Goal: Information Seeking & Learning: Check status

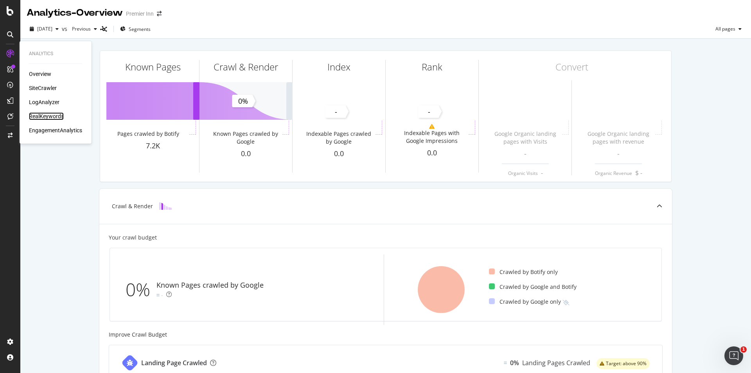
click at [46, 115] on div "RealKeywords" at bounding box center [46, 116] width 35 height 8
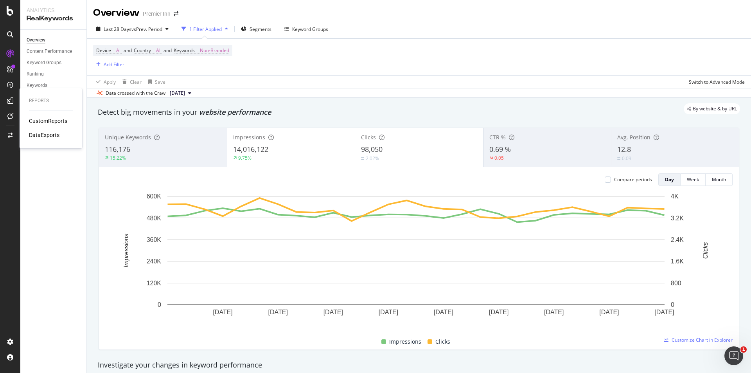
click at [36, 115] on div "Reports CustomReports DataExports" at bounding box center [51, 118] width 56 height 57
click at [36, 119] on div "CustomReports" at bounding box center [48, 121] width 38 height 8
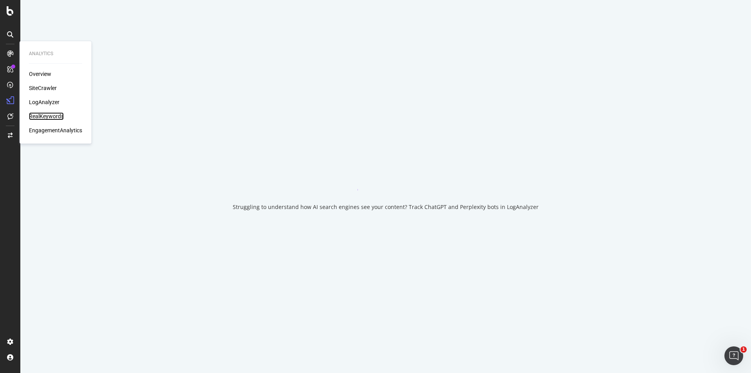
click at [43, 117] on div "RealKeywords" at bounding box center [46, 116] width 35 height 8
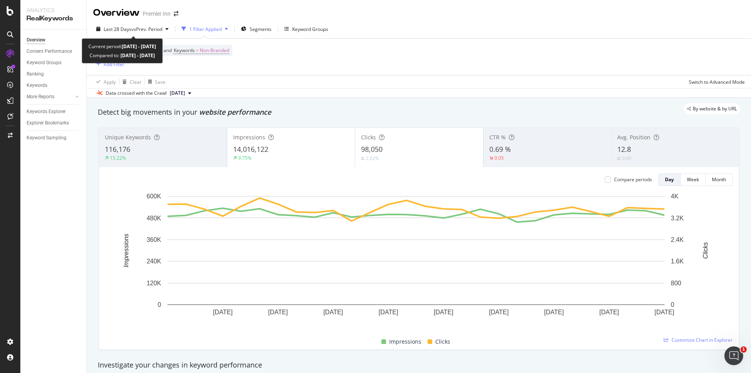
click at [146, 22] on div "Last 28 Days vs Prev. Period 1 Filter Applied Segments Keyword Groups Device = …" at bounding box center [419, 59] width 664 height 78
click at [144, 31] on span "vs Prev. Period" at bounding box center [146, 29] width 31 height 7
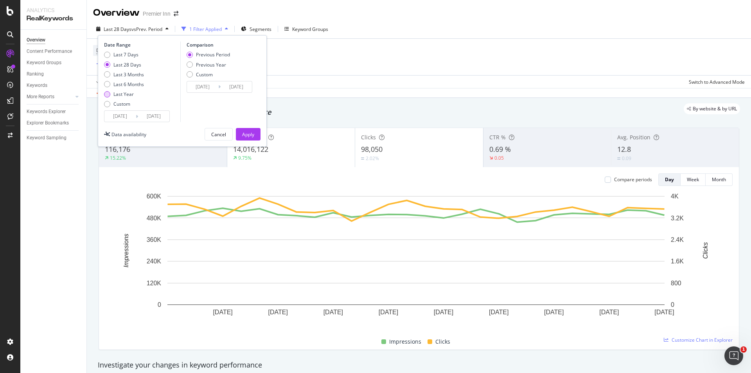
click at [106, 94] on div "Last Year" at bounding box center [107, 94] width 6 height 6
type input "[DATE]"
click at [189, 65] on div "Previous Year" at bounding box center [190, 64] width 6 height 6
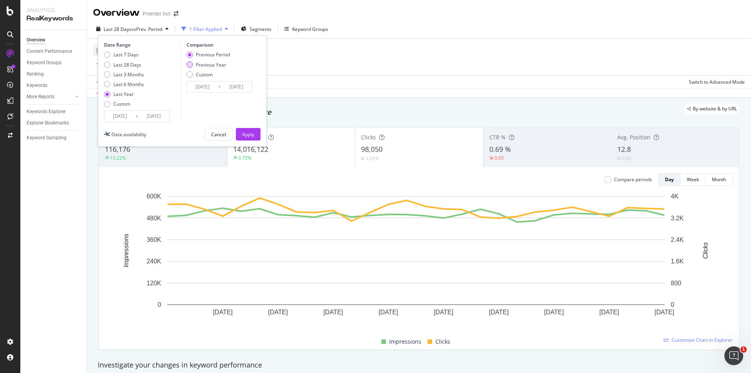
type input "[DATE]"
click at [253, 137] on div "Apply" at bounding box center [248, 134] width 12 height 7
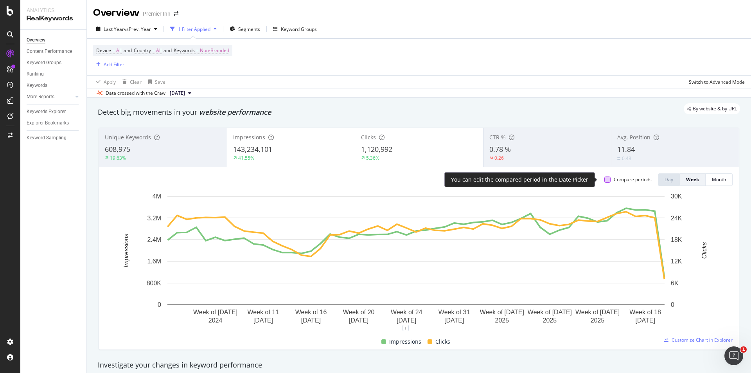
click at [605, 179] on div at bounding box center [608, 179] width 6 height 6
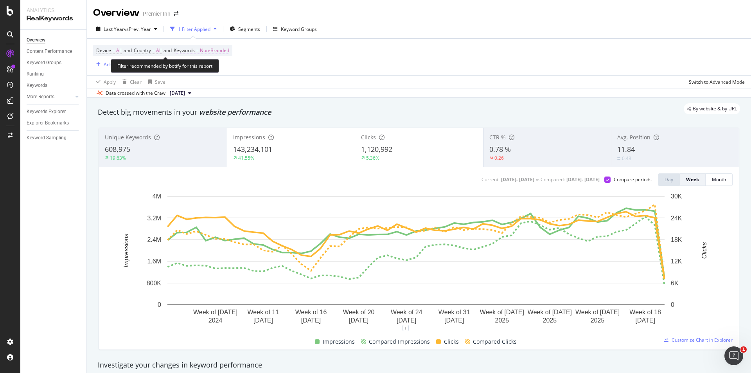
click at [222, 48] on span "Non-Branded" at bounding box center [214, 50] width 29 height 11
click at [217, 63] on div "Non-Branded" at bounding box center [206, 69] width 42 height 12
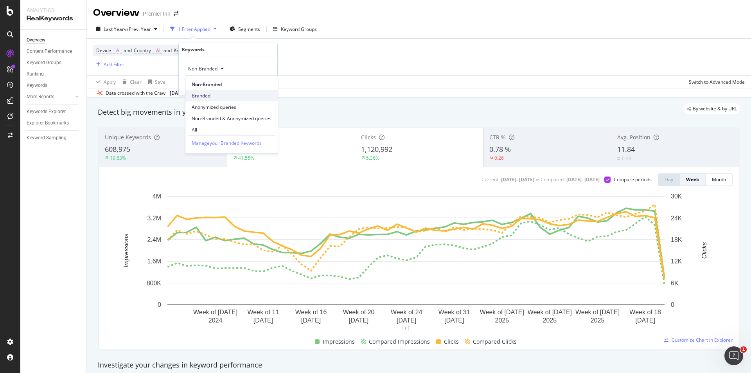
click at [205, 94] on span "Branded" at bounding box center [232, 95] width 80 height 7
click at [268, 88] on div "Apply" at bounding box center [265, 85] width 12 height 7
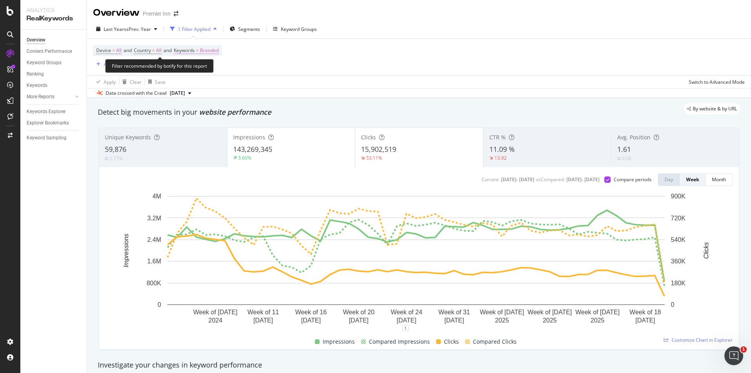
click at [209, 52] on span "Branded" at bounding box center [209, 50] width 19 height 11
click at [210, 66] on div "Branded" at bounding box center [200, 69] width 31 height 12
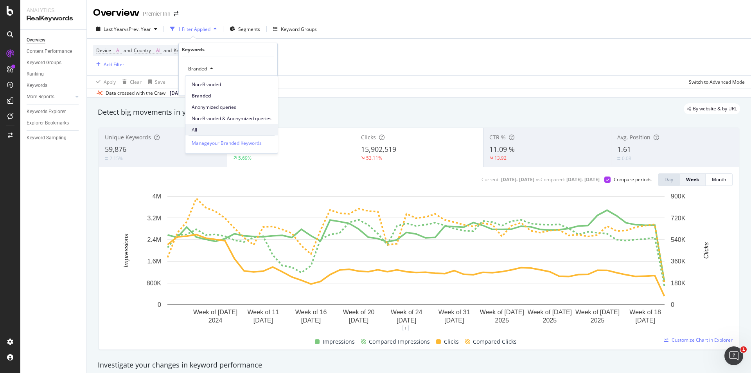
click at [204, 132] on span "All" at bounding box center [232, 129] width 80 height 7
click at [270, 84] on div "Apply" at bounding box center [265, 85] width 12 height 7
